Goal: Find specific page/section: Find specific page/section

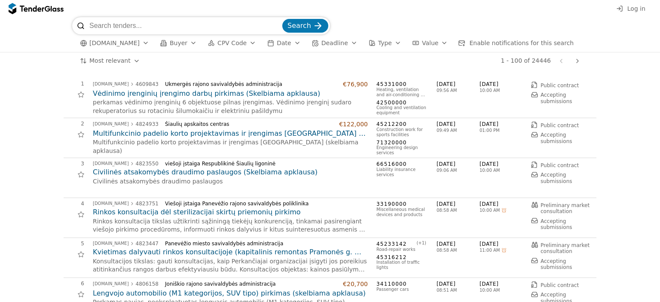
click at [120, 40] on span "[DOMAIN_NAME]" at bounding box center [114, 43] width 50 height 7
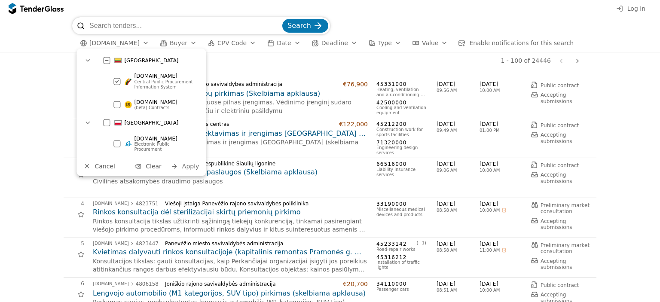
click at [119, 41] on span "[DOMAIN_NAME]" at bounding box center [114, 43] width 50 height 7
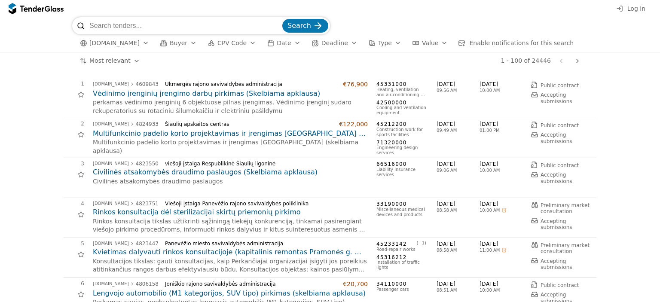
click at [172, 46] on span "Buyer" at bounding box center [179, 43] width 18 height 7
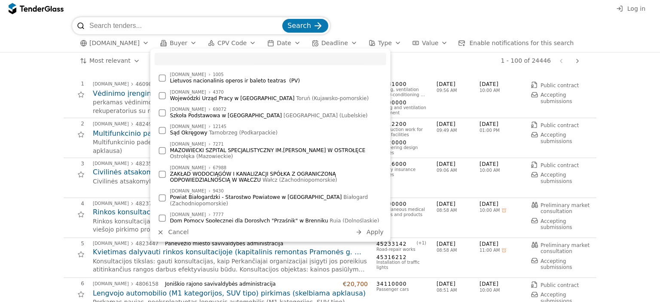
click at [172, 46] on span "Buyer" at bounding box center [179, 43] width 18 height 7
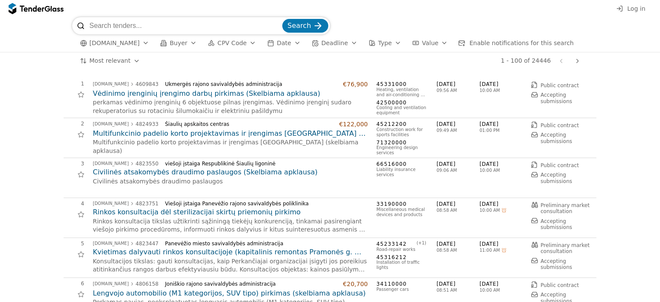
click at [213, 47] on button "CPV Code" at bounding box center [231, 43] width 55 height 11
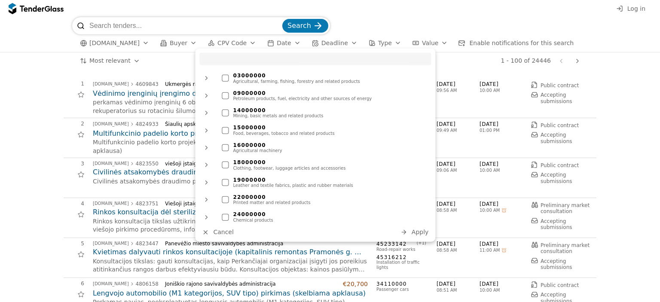
click at [213, 47] on button "CPV Code" at bounding box center [231, 43] width 55 height 11
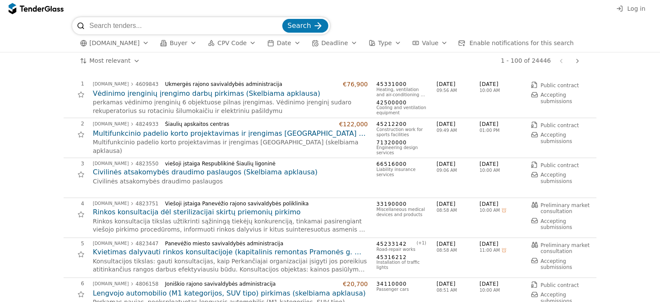
click at [264, 47] on button "Date" at bounding box center [284, 43] width 40 height 11
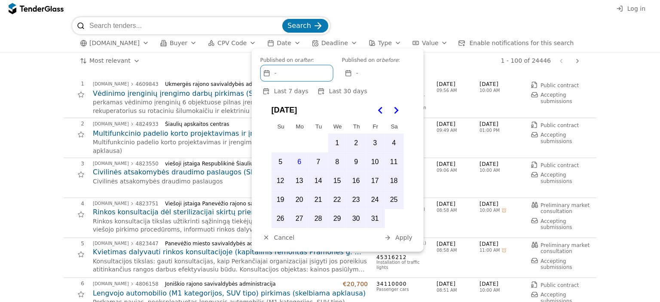
click at [264, 47] on button "Date" at bounding box center [284, 43] width 40 height 11
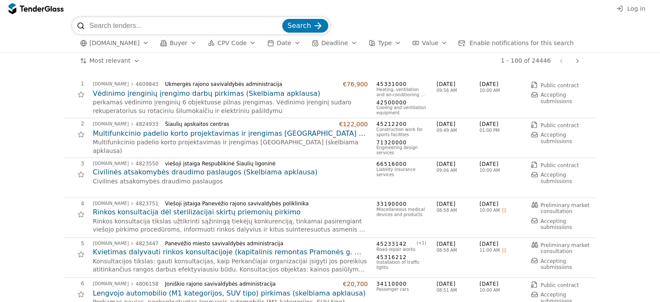
click at [322, 47] on button "Deadline" at bounding box center [334, 43] width 52 height 11
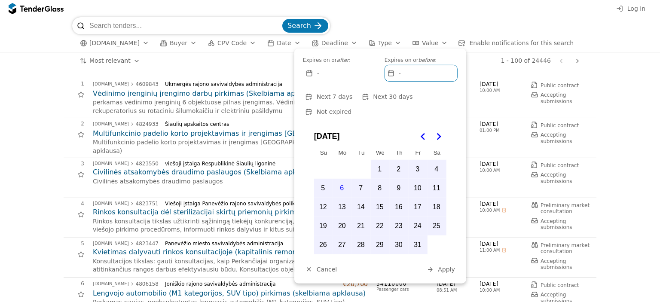
click at [322, 47] on button "Deadline" at bounding box center [334, 43] width 52 height 11
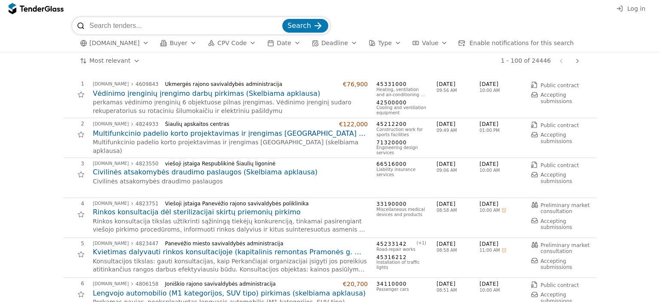
click at [432, 41] on div "button" at bounding box center [444, 43] width 24 height 22
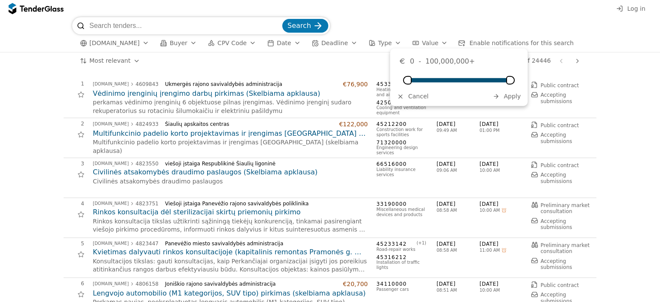
click at [432, 41] on div "button" at bounding box center [444, 43] width 24 height 22
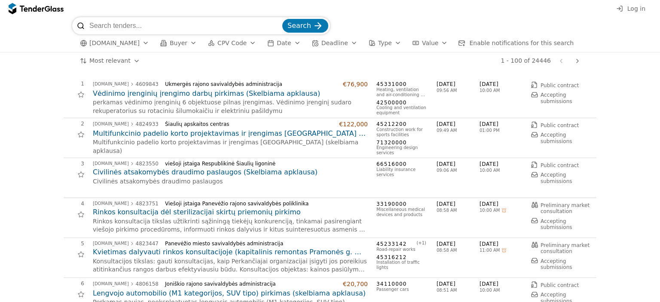
click at [378, 42] on span "Type" at bounding box center [385, 43] width 14 height 7
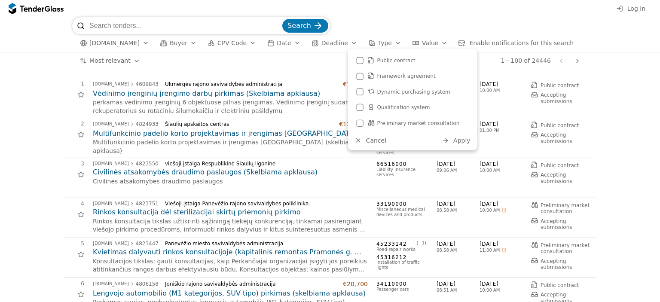
click at [378, 42] on span "Type" at bounding box center [385, 43] width 14 height 7
